Goal: Information Seeking & Learning: Learn about a topic

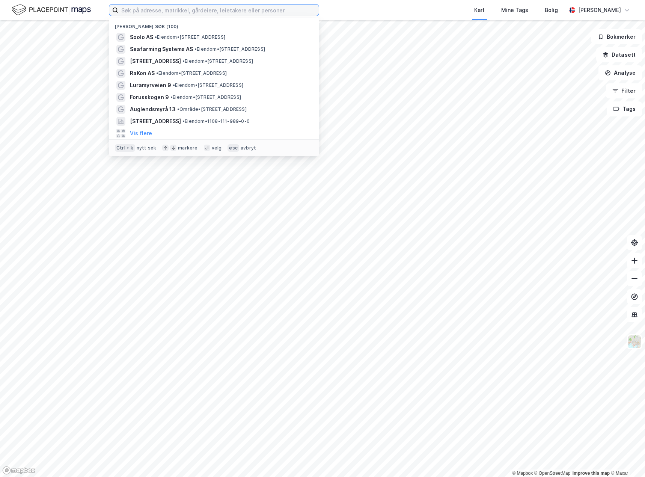
click at [132, 10] on input at bounding box center [218, 10] width 200 height 11
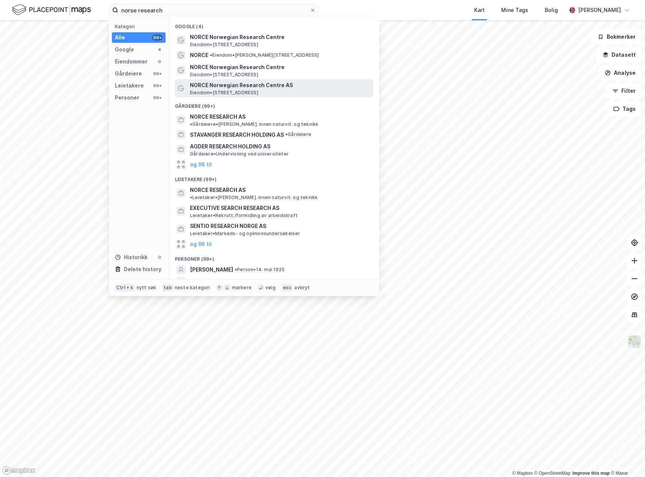
click at [296, 87] on span "NORCE Norwegian Research Centre AS" at bounding box center [280, 85] width 180 height 9
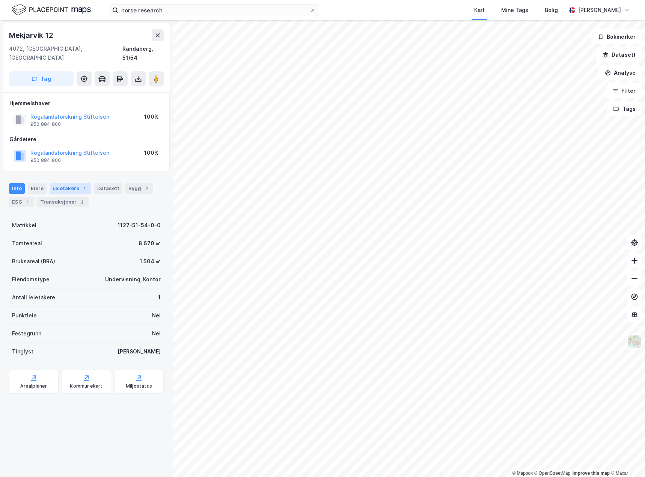
click at [56, 183] on div "Leietakere 1" at bounding box center [71, 188] width 42 height 11
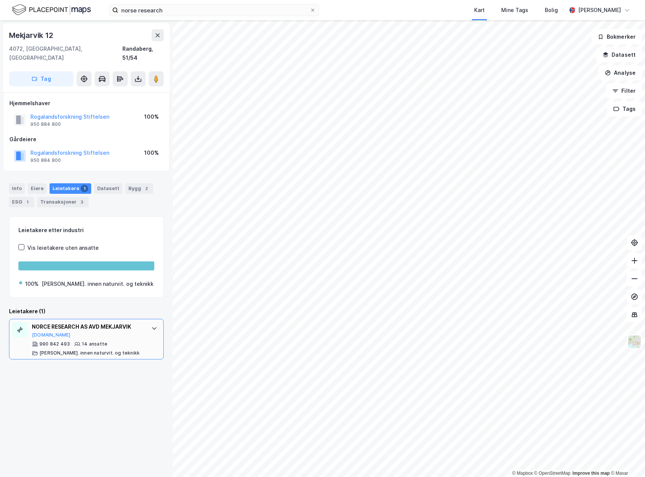
click at [151, 323] on div at bounding box center [154, 328] width 12 height 12
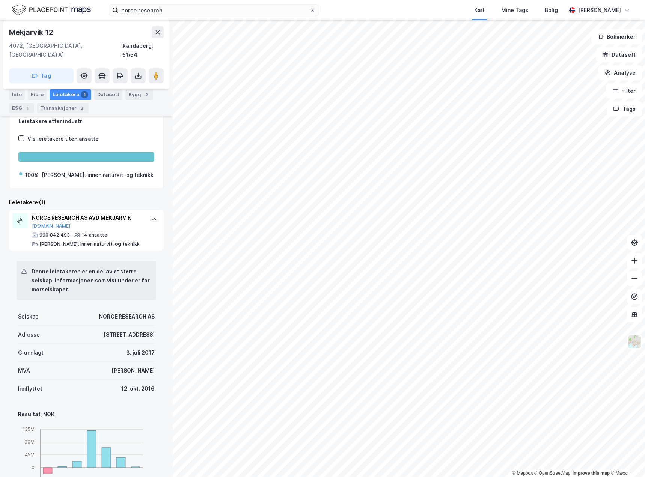
scroll to position [99, 0]
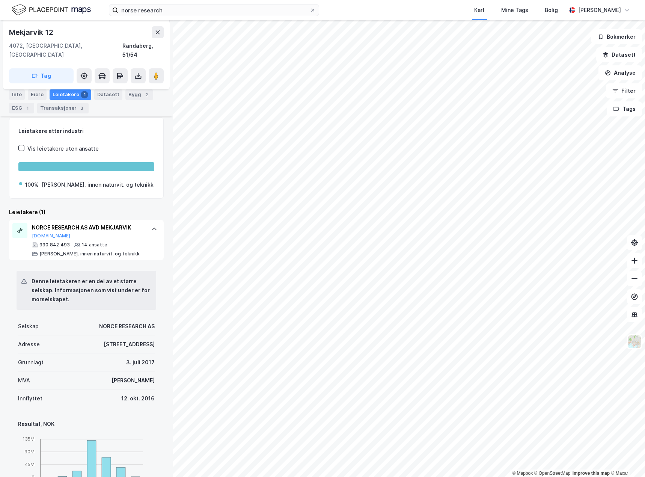
drag, startPoint x: 145, startPoint y: 358, endPoint x: 103, endPoint y: 199, distance: 164.7
click at [103, 208] on div "Leietakere (1)" at bounding box center [86, 212] width 155 height 9
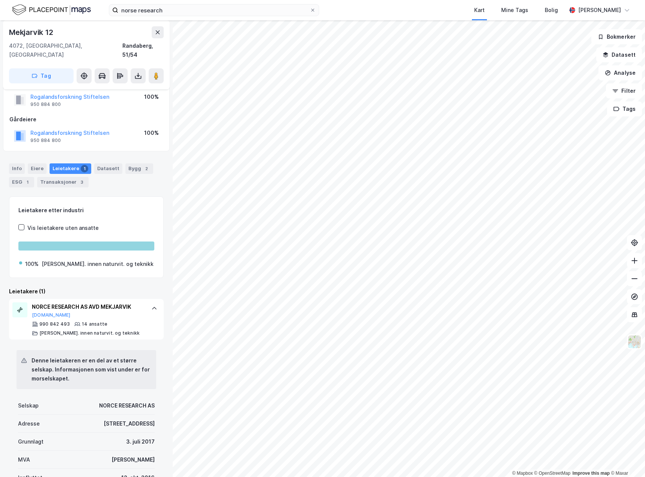
scroll to position [0, 0]
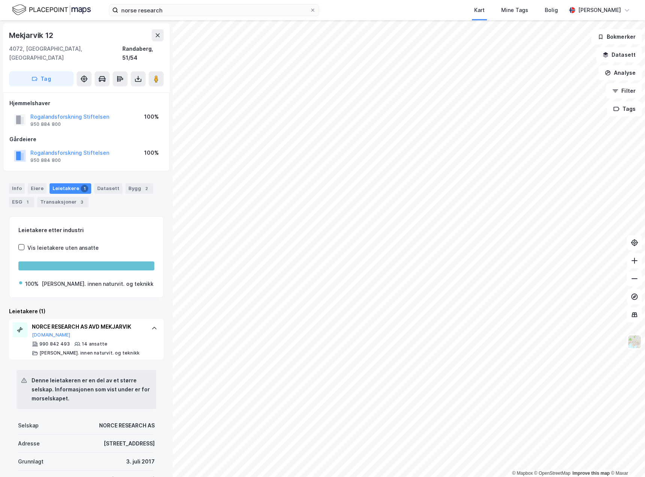
click at [183, 17] on div "norse research Kart Mine Tags [PERSON_NAME]" at bounding box center [322, 10] width 645 height 20
click at [184, 12] on input "norse research" at bounding box center [213, 10] width 191 height 11
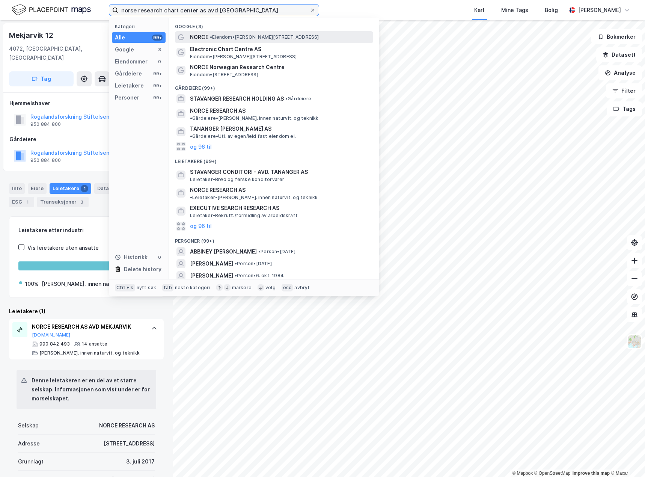
type input "norse research chart center as avd [GEOGRAPHIC_DATA]"
click at [269, 38] on span "• Eiendom • [PERSON_NAME][STREET_ADDRESS]" at bounding box center [264, 37] width 109 height 6
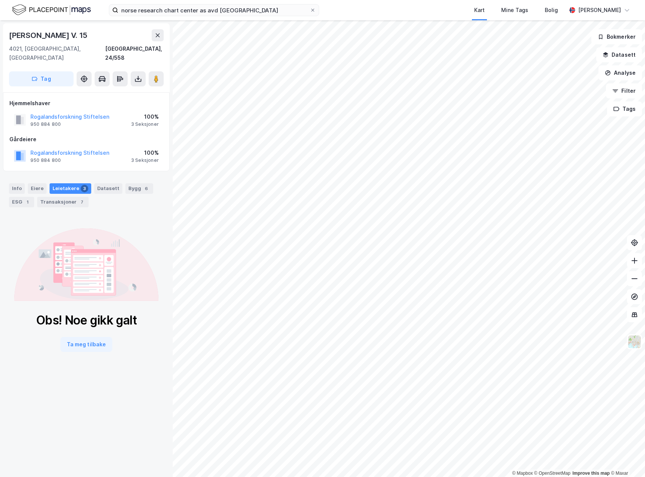
click at [69, 174] on div "Info [PERSON_NAME] 3 Datasett Bygg 6 ESG 1 Transaksjoner 7" at bounding box center [86, 192] width 173 height 36
click at [68, 183] on div "Leietakere 3" at bounding box center [71, 188] width 42 height 11
click at [69, 197] on div "Transaksjoner 7" at bounding box center [62, 202] width 51 height 11
click at [71, 183] on div "Leietakere 3" at bounding box center [71, 188] width 42 height 11
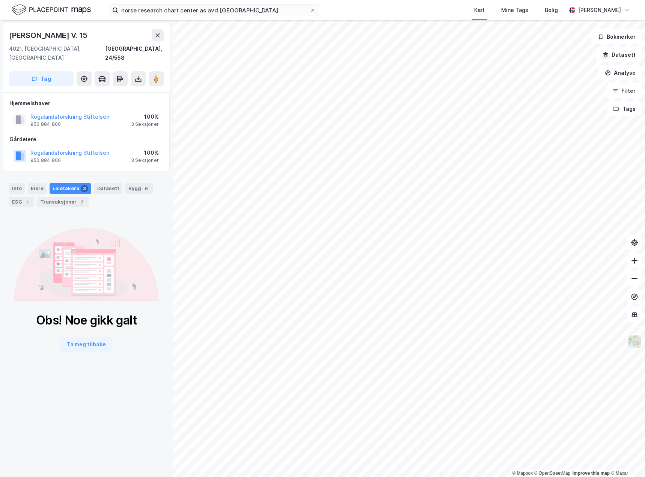
click at [145, 121] on div "3 Seksjoner" at bounding box center [145, 124] width 28 height 6
click at [0, 0] on button "Rogalandsforskning Stiftelsen" at bounding box center [0, 0] width 0 height 0
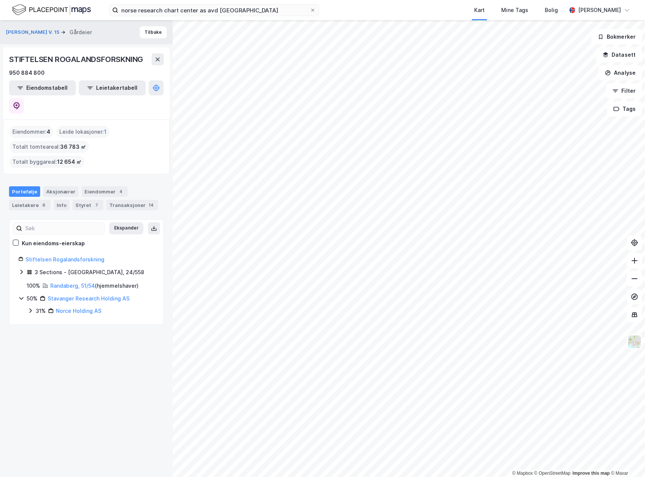
click at [645, 235] on html "norse research chart center as avd stavanger Kart Mine Tags [PERSON_NAME] © Map…" at bounding box center [322, 238] width 645 height 477
click at [80, 256] on link "Stiftelsen Rogalandsforskning" at bounding box center [65, 259] width 79 height 6
click at [156, 99] on div "STIFTELSEN ROGALANDSFORSKNING 950 884 800 Eiendomstabell Leietakertabell" at bounding box center [86, 83] width 167 height 72
click at [24, 98] on button at bounding box center [16, 105] width 15 height 15
click at [75, 294] on div "Stavanger Research Holding AS" at bounding box center [89, 298] width 82 height 9
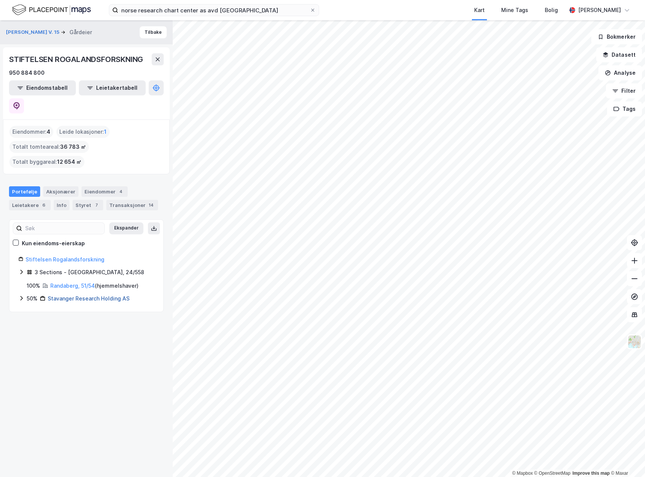
click at [75, 295] on link "Stavanger Research Holding AS" at bounding box center [89, 298] width 82 height 6
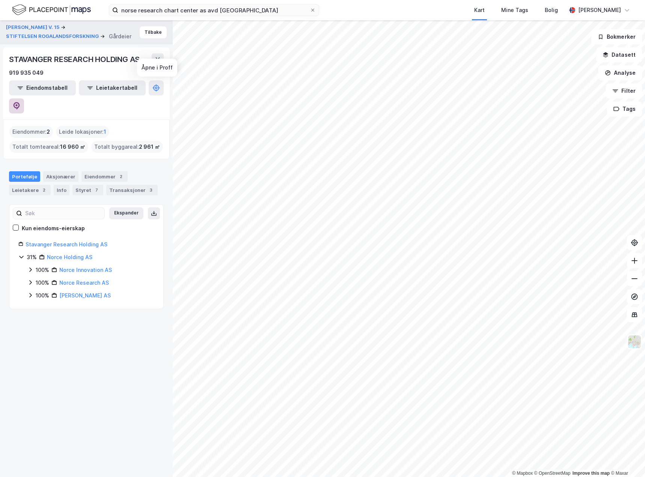
click at [20, 102] on icon at bounding box center [17, 106] width 6 height 8
click at [148, 30] on button "Tilbake" at bounding box center [153, 32] width 27 height 12
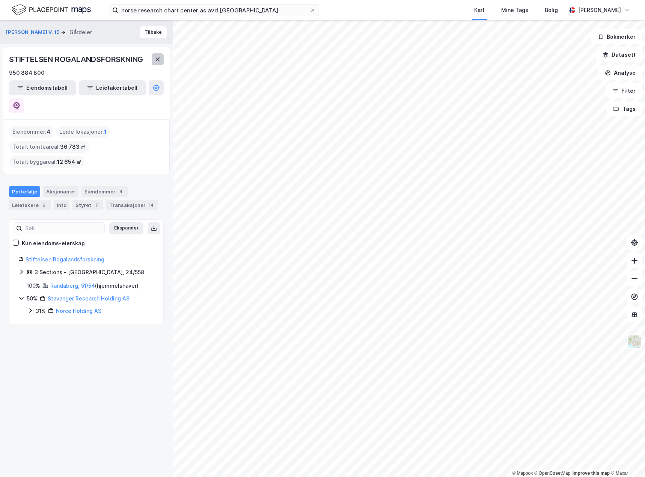
click at [158, 58] on icon at bounding box center [158, 59] width 6 height 6
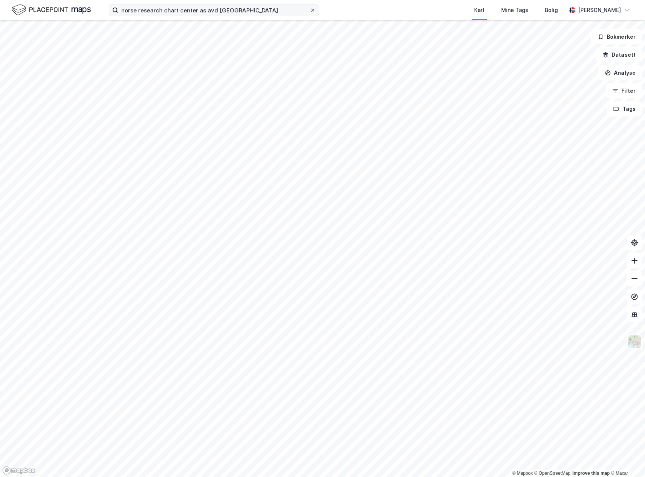
click at [312, 9] on icon at bounding box center [313, 10] width 5 height 5
click at [310, 9] on input "norse research chart center as avd [GEOGRAPHIC_DATA]" at bounding box center [213, 10] width 191 height 11
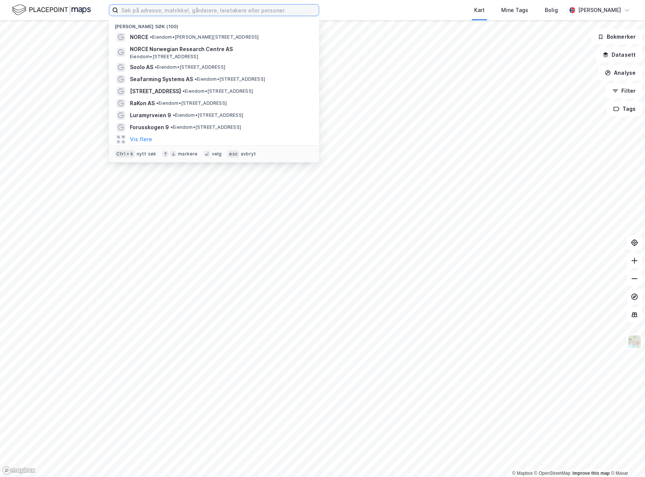
click at [262, 9] on input at bounding box center [218, 10] width 200 height 11
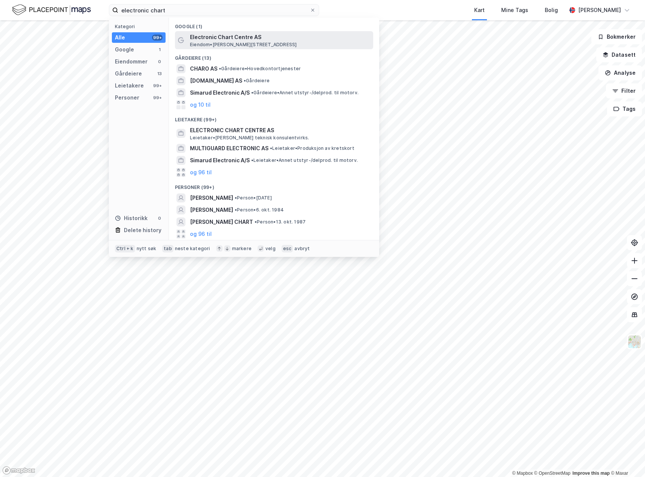
click at [268, 39] on span "Electronic Chart Centre AS" at bounding box center [280, 37] width 180 height 9
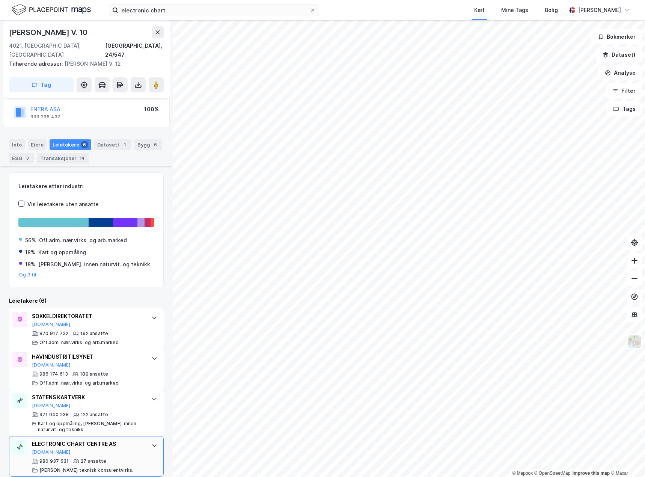
scroll to position [142, 0]
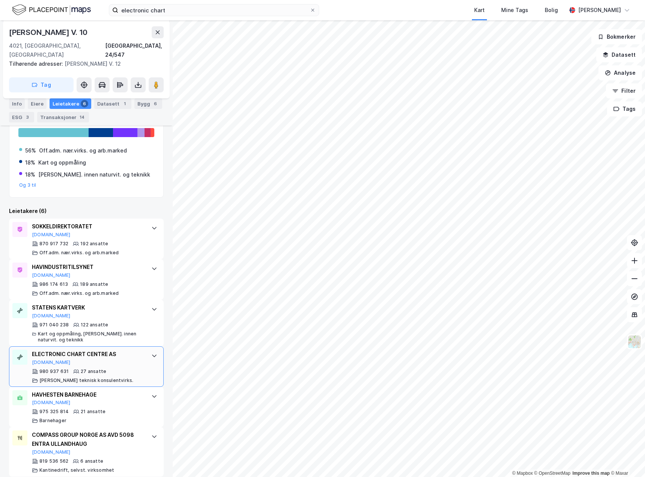
click at [151, 353] on icon at bounding box center [154, 356] width 6 height 6
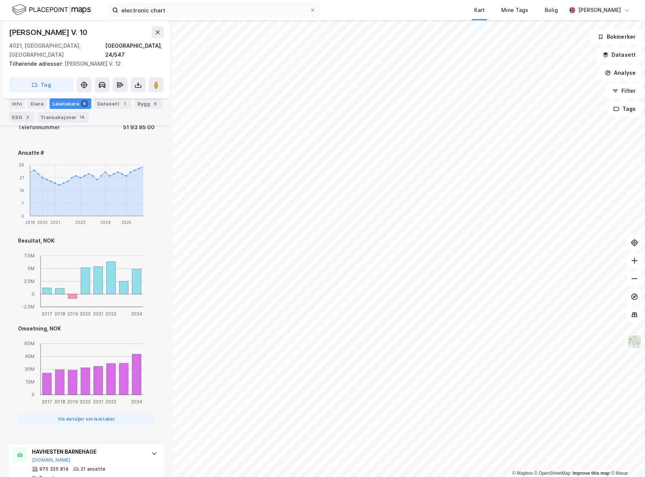
scroll to position [543, 0]
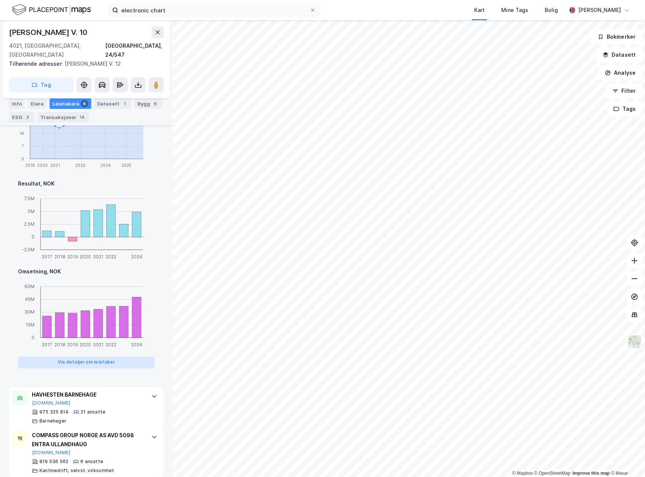
click at [105, 356] on button "Vis detaljer om leietaker" at bounding box center [86, 362] width 137 height 12
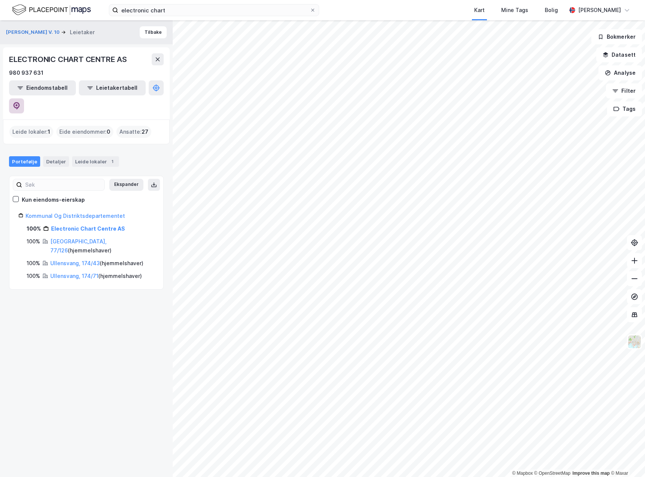
click at [24, 98] on button at bounding box center [16, 105] width 15 height 15
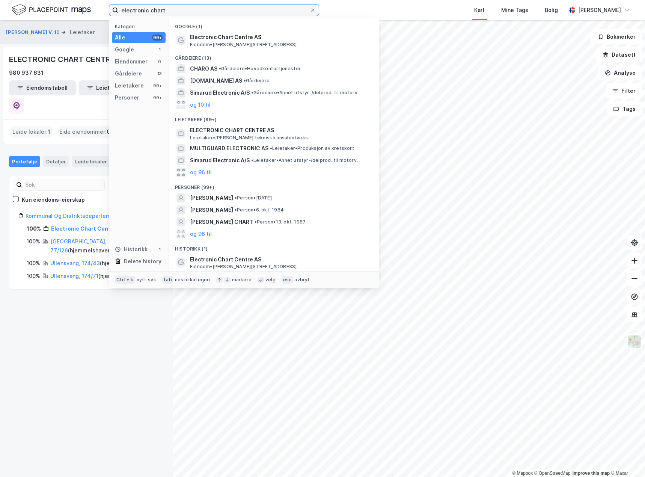
drag, startPoint x: 170, startPoint y: 11, endPoint x: 116, endPoint y: 14, distance: 53.4
click at [116, 14] on label "electronic chart" at bounding box center [214, 10] width 210 height 12
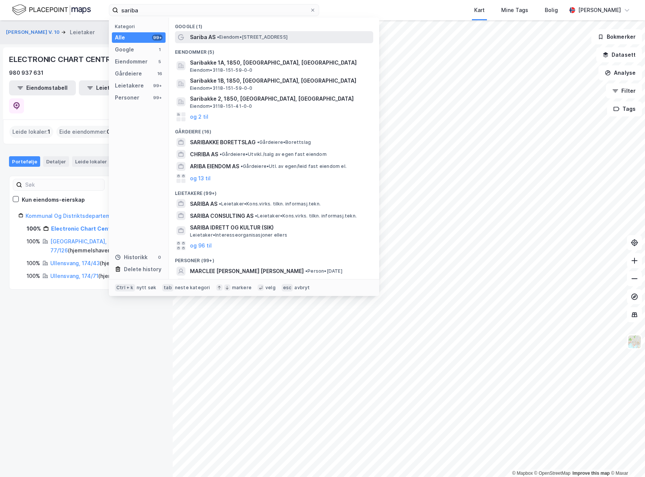
click at [247, 38] on span "• Eiendom • [STREET_ADDRESS]" at bounding box center [252, 37] width 71 height 6
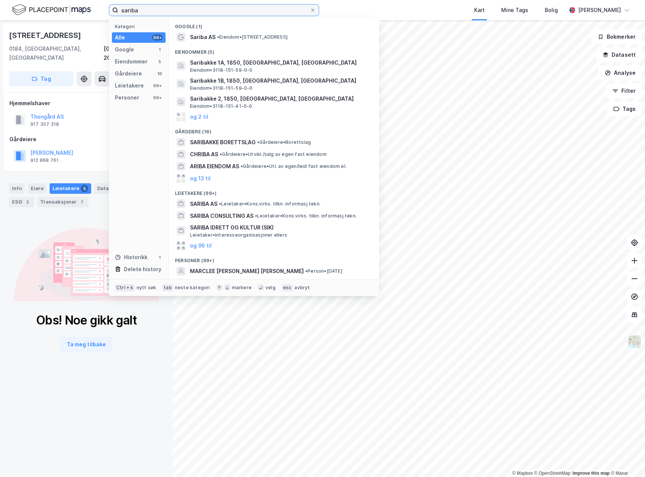
click at [151, 11] on input "sariba" at bounding box center [213, 10] width 191 height 11
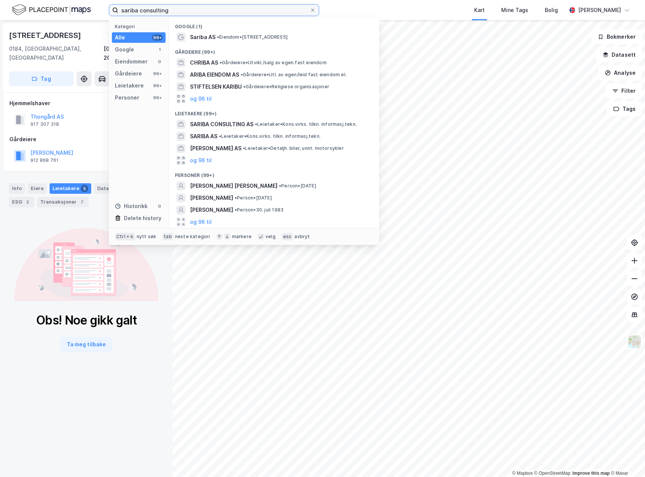
click at [188, 6] on input "sariba consulting" at bounding box center [213, 10] width 191 height 11
click at [349, 9] on div "sariba consulting Kategori Alle 99+ Google 1 Eiendommer 0 Gårdeiere 99+ Leietak…" at bounding box center [322, 10] width 645 height 20
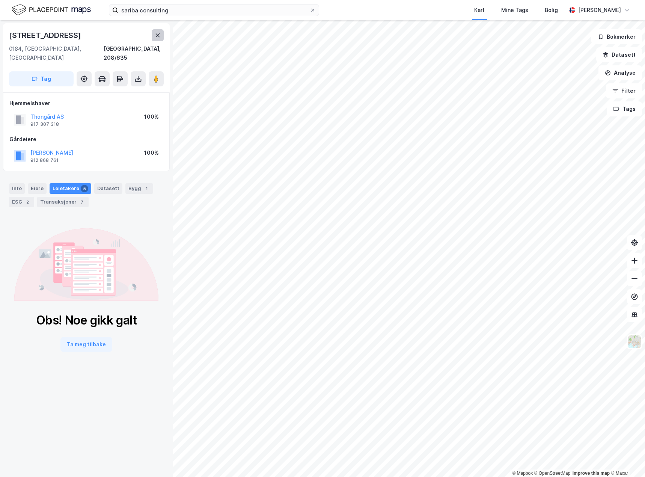
click at [154, 36] on button at bounding box center [158, 35] width 12 height 12
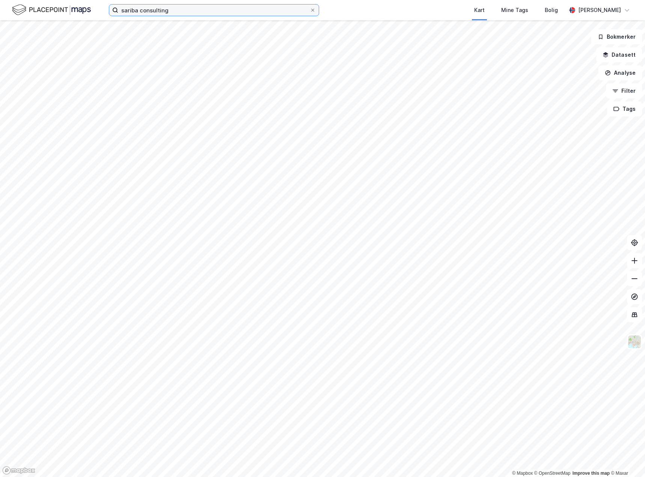
click at [184, 12] on input "sariba consulting" at bounding box center [213, 10] width 191 height 11
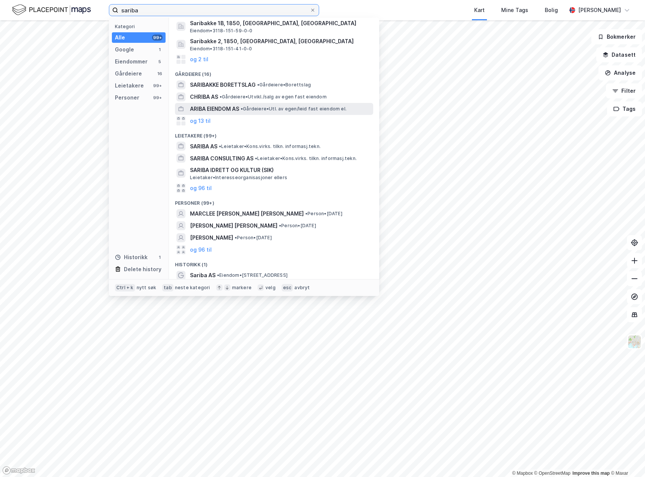
scroll to position [60, 0]
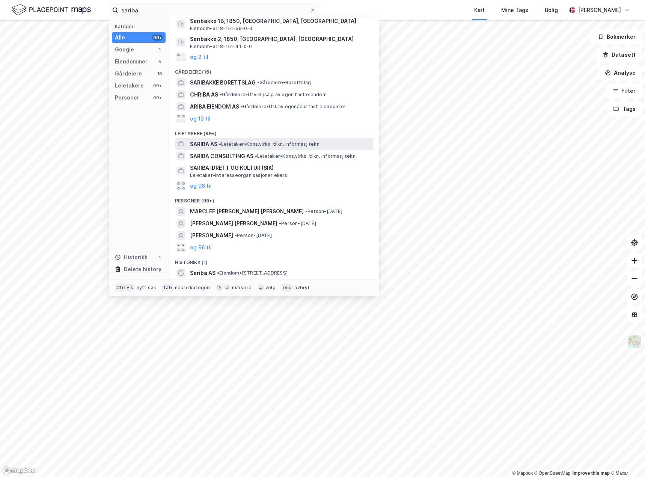
click at [279, 144] on span "• Leietaker • [PERSON_NAME].virks. [GEOGRAPHIC_DATA]. informasj.tekn." at bounding box center [270, 144] width 102 height 6
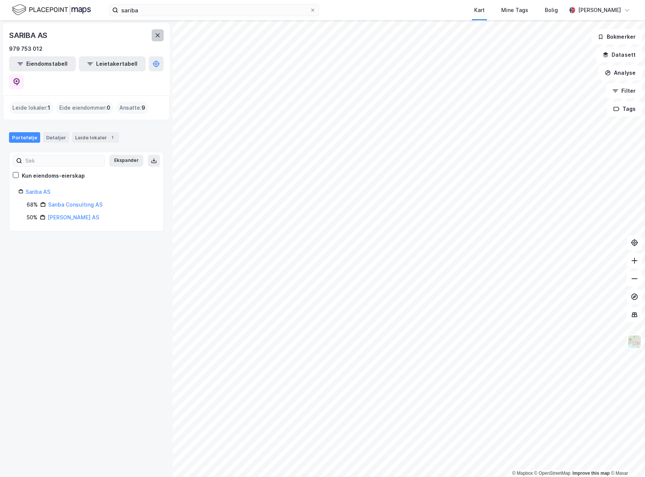
click at [154, 33] on button at bounding box center [158, 35] width 12 height 12
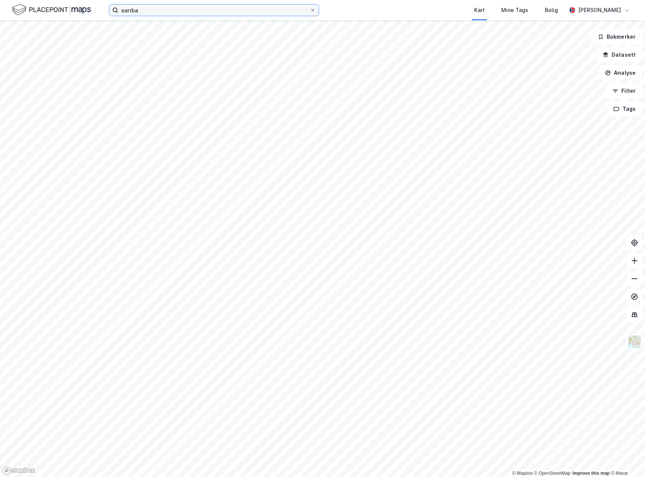
click at [149, 11] on input "sariba" at bounding box center [213, 10] width 191 height 11
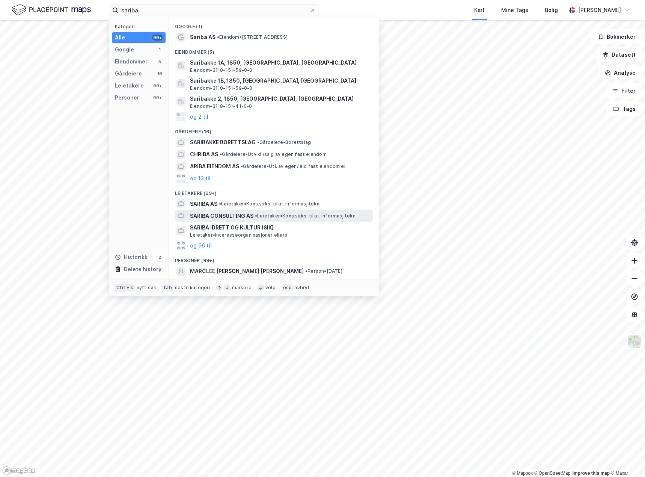
click at [285, 215] on span "• Leietaker • [PERSON_NAME].virks. [GEOGRAPHIC_DATA]. informasj.tekn." at bounding box center [306, 216] width 102 height 6
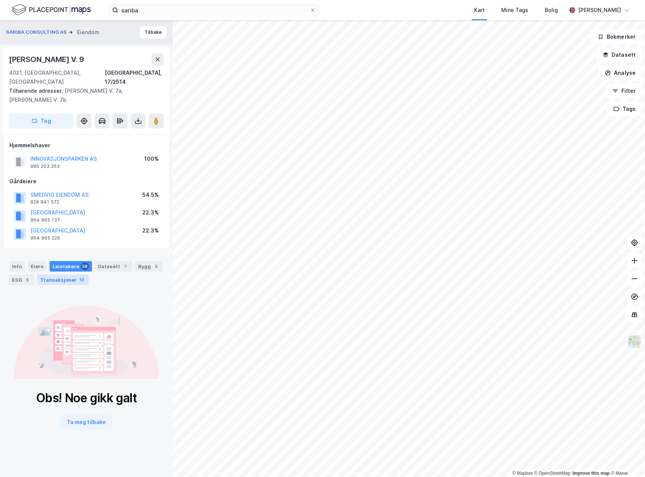
click at [68, 274] on div "Transaksjoner 12" at bounding box center [62, 279] width 51 height 11
click at [100, 261] on div "Datasett 7" at bounding box center [113, 266] width 37 height 11
click at [60, 261] on div "Leietakere 58" at bounding box center [71, 266] width 42 height 11
click at [61, 261] on div "Leietakere 58" at bounding box center [71, 266] width 42 height 11
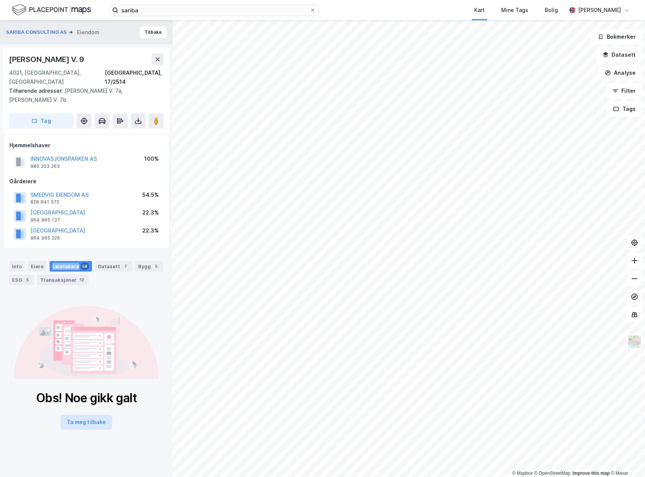
click at [84, 415] on button "Ta meg tilbake" at bounding box center [86, 422] width 52 height 15
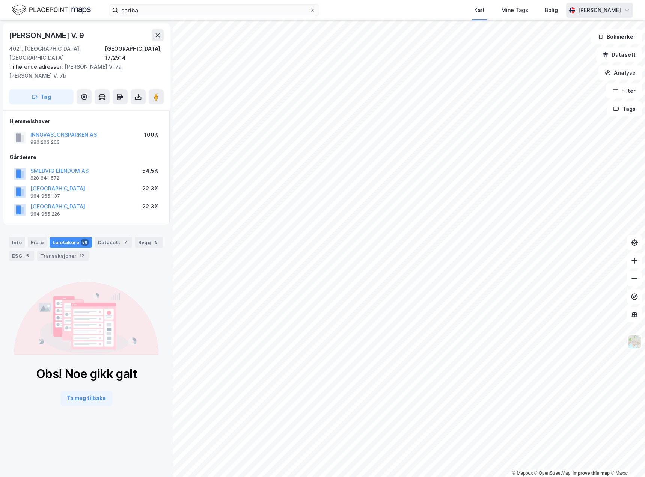
click at [623, 12] on div "[PERSON_NAME]" at bounding box center [599, 10] width 67 height 15
click at [366, 16] on div "Kart Mine Tags Bolig" at bounding box center [460, 10] width 211 height 20
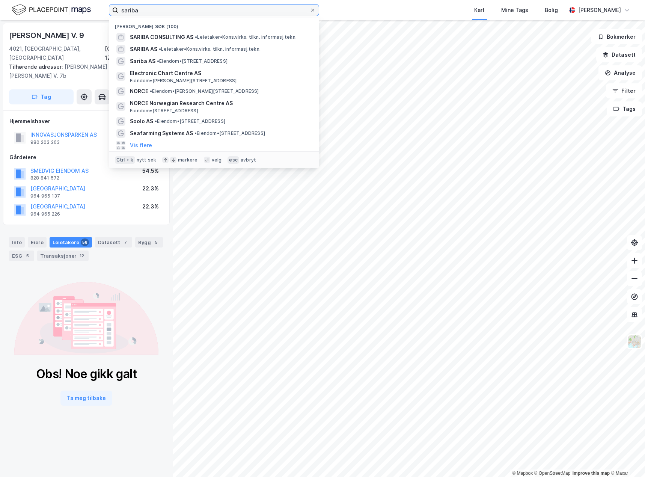
drag, startPoint x: 137, startPoint y: 13, endPoint x: 89, endPoint y: 18, distance: 48.6
click at [89, 18] on div "[PERSON_NAME] søk (100) SARIBA CONSULTING AS • Leietaker • [PERSON_NAME].virks.…" at bounding box center [322, 10] width 645 height 20
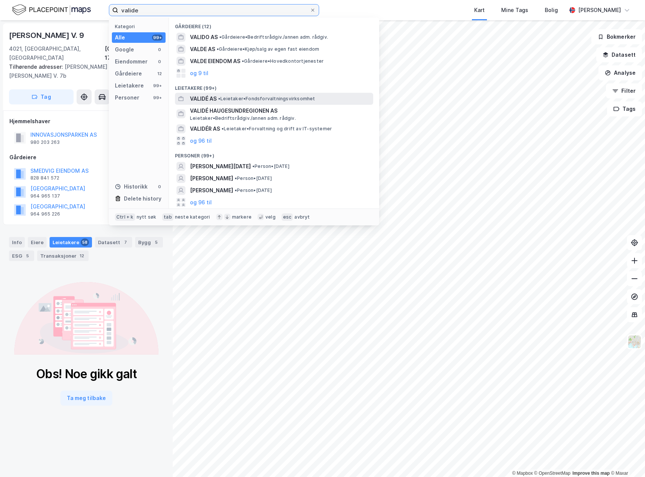
type input "valide"
click at [242, 97] on span "• Leietaker • Fondsforvaltningsvirksomhet" at bounding box center [266, 99] width 97 height 6
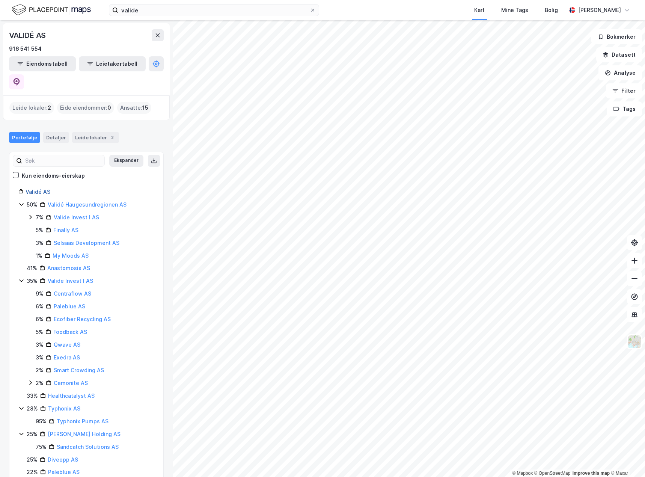
click at [34, 188] on link "Validé AS" at bounding box center [38, 191] width 25 height 6
click at [20, 78] on icon at bounding box center [17, 82] width 8 height 8
